Goal: Navigation & Orientation: Find specific page/section

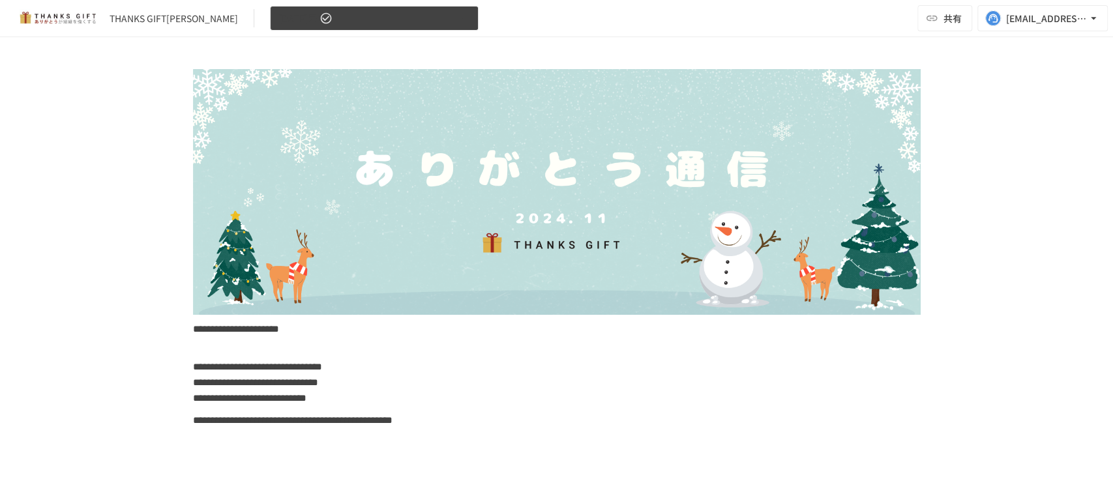
click at [290, 13] on span "[DATE]号" at bounding box center [297, 18] width 38 height 16
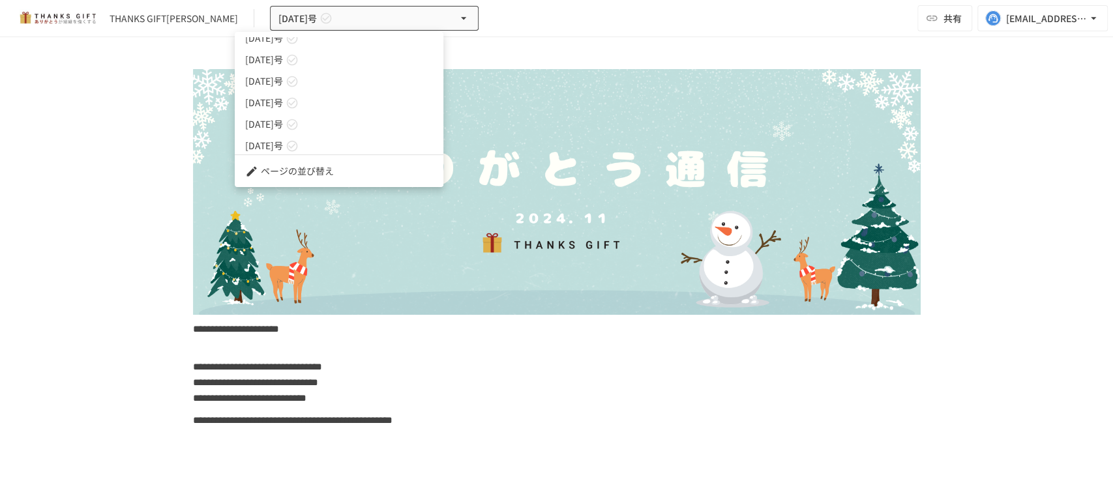
scroll to position [100, 0]
click at [333, 72] on link "[DATE]号" at bounding box center [339, 78] width 209 height 22
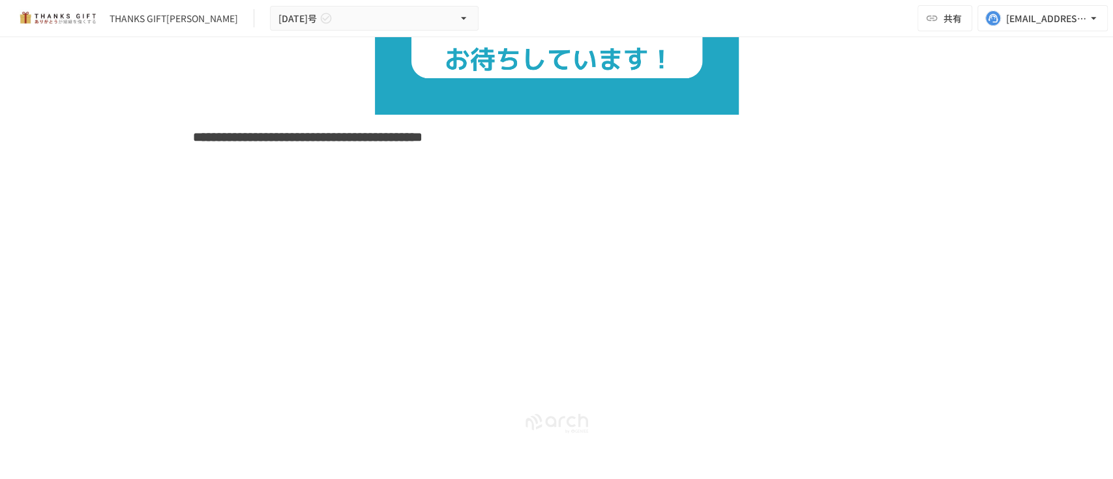
scroll to position [2491, 0]
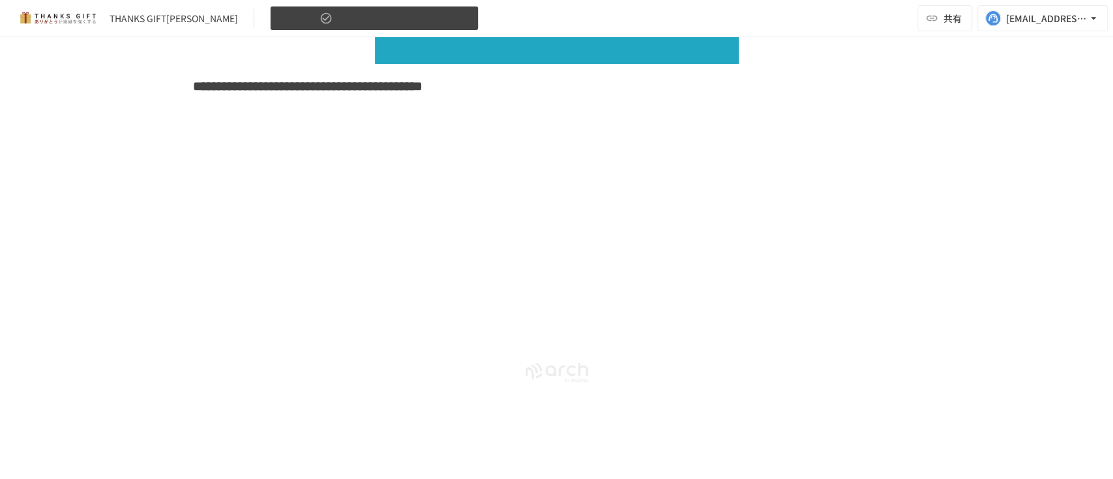
click at [417, 23] on button "[DATE]号" at bounding box center [374, 18] width 209 height 25
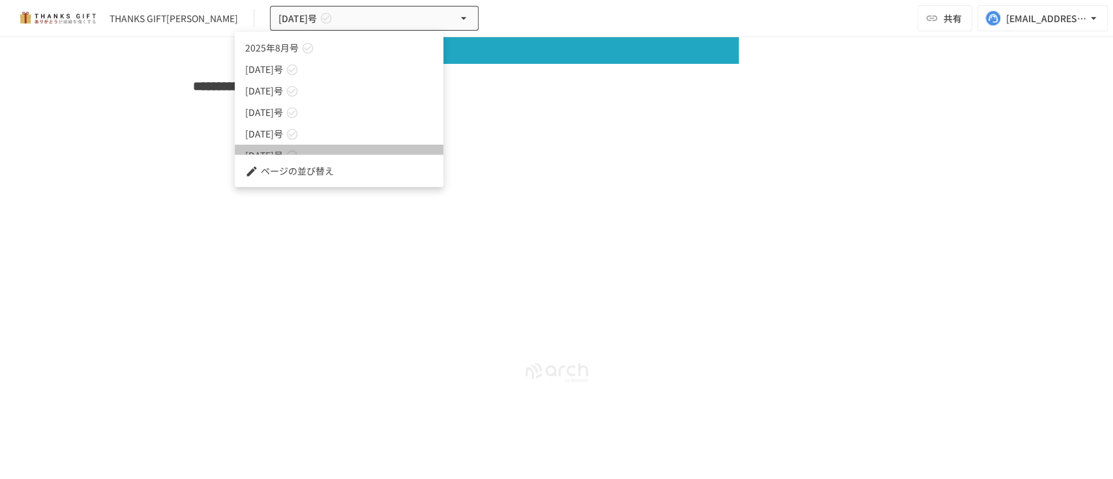
click at [334, 148] on link "[DATE]号" at bounding box center [339, 156] width 209 height 22
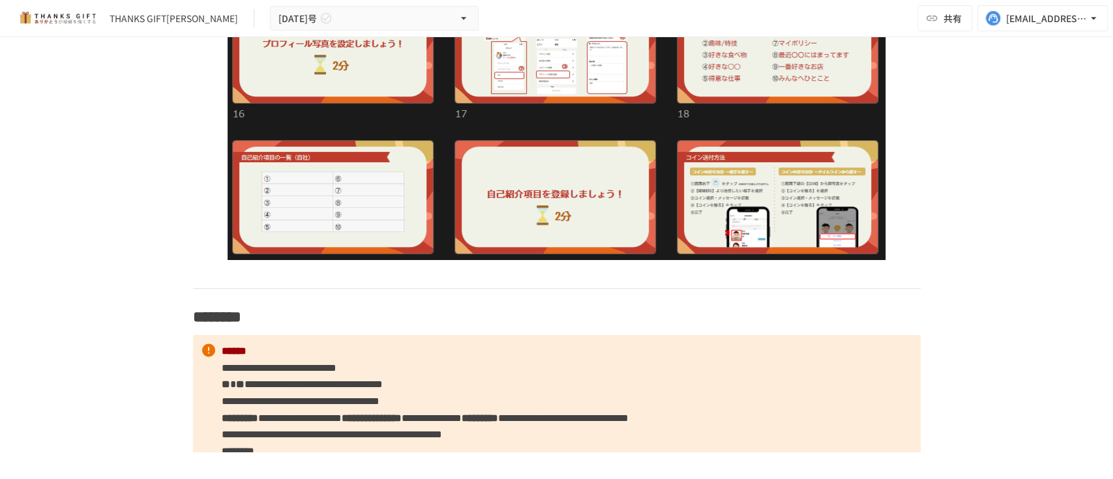
scroll to position [1652, 0]
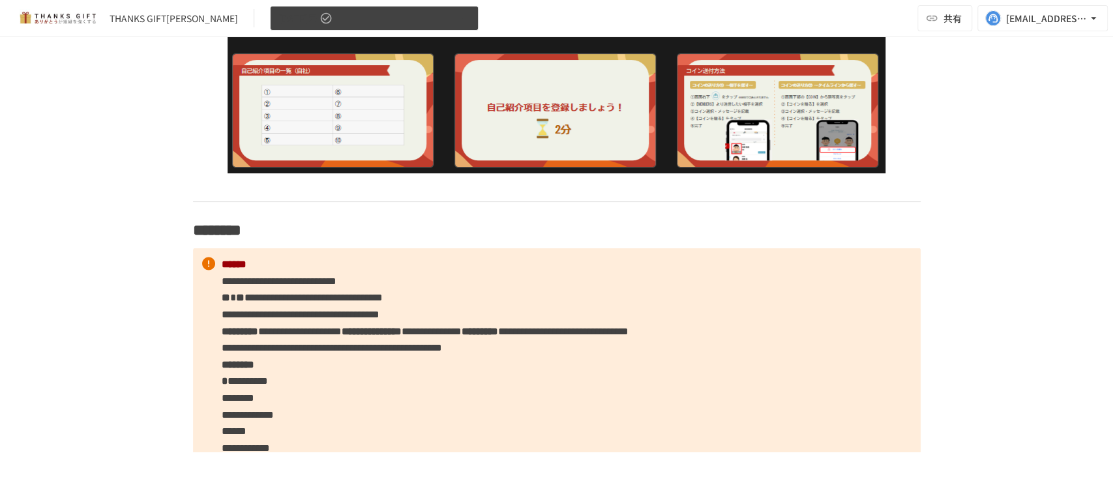
click at [278, 18] on span "[DATE]号" at bounding box center [297, 18] width 38 height 16
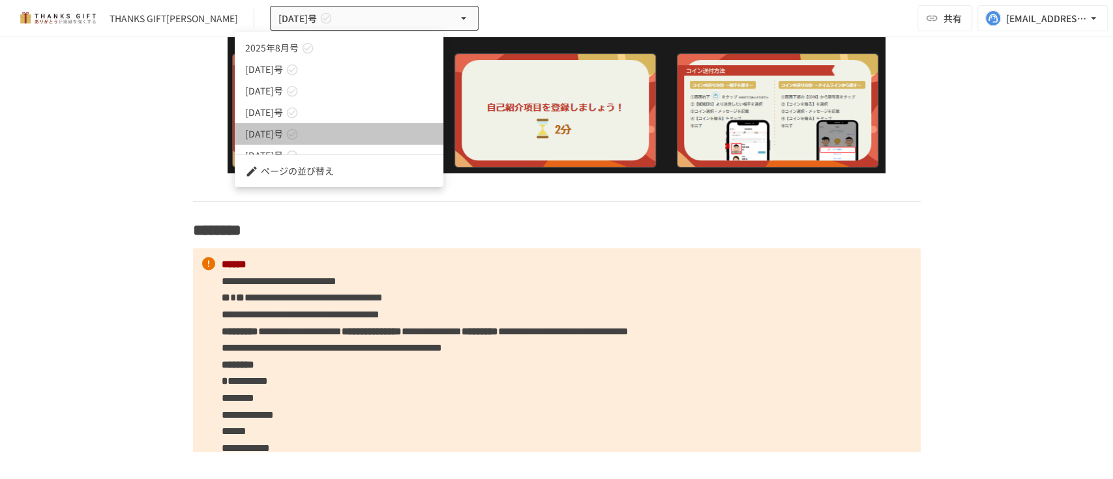
click at [337, 134] on link "[DATE]号" at bounding box center [339, 134] width 209 height 22
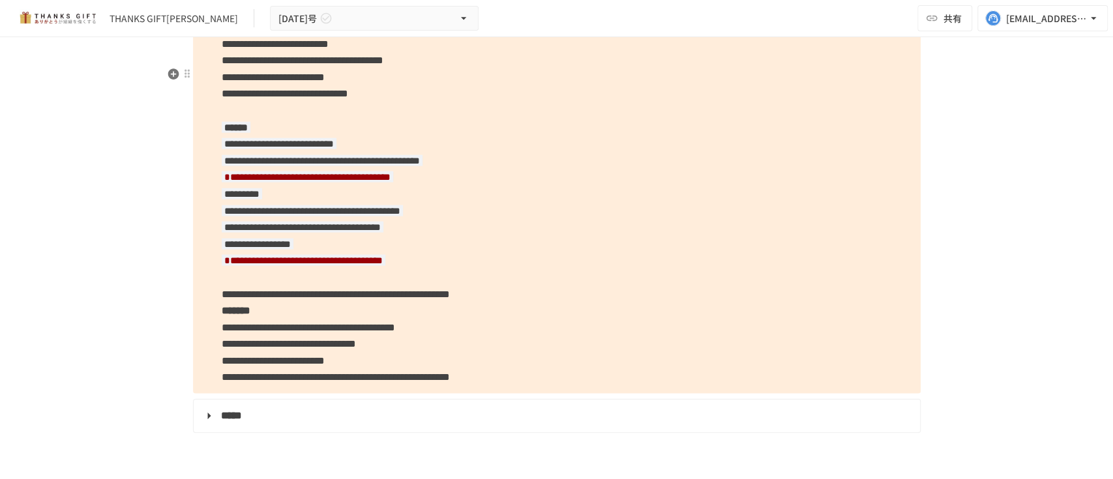
scroll to position [2158, 0]
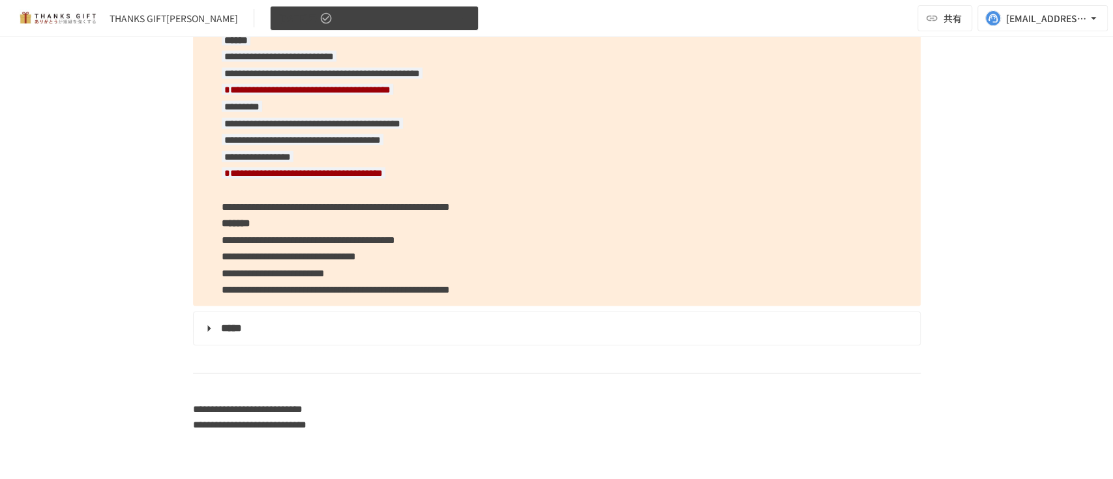
click at [278, 23] on span "[DATE]号" at bounding box center [297, 18] width 38 height 16
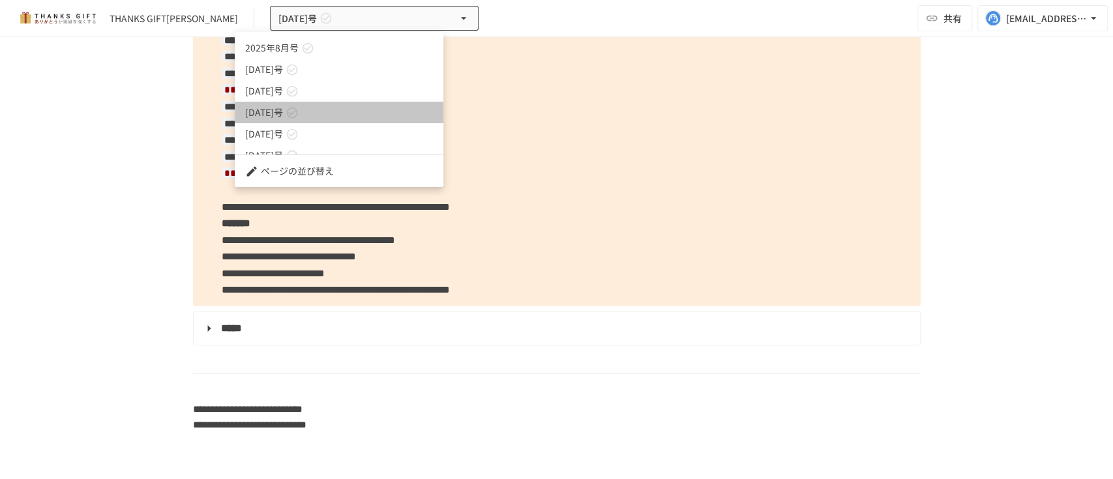
click at [273, 113] on span "[DATE]号" at bounding box center [264, 113] width 38 height 14
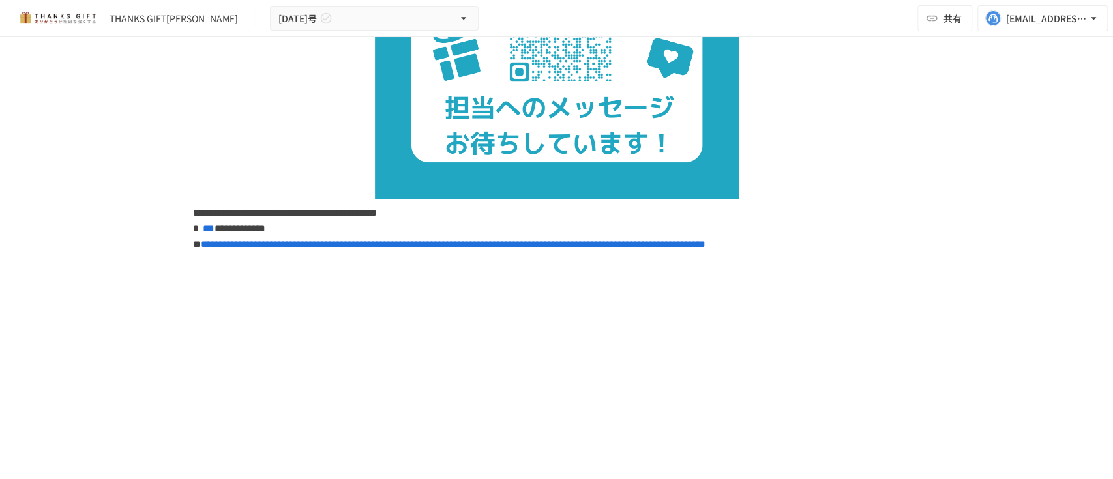
scroll to position [2180, 0]
